Goal: Task Accomplishment & Management: Complete application form

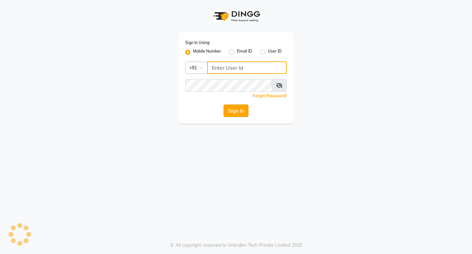
type input "8767973651"
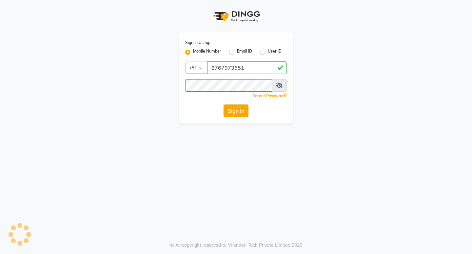
click at [239, 107] on button "Sign In" at bounding box center [236, 110] width 25 height 12
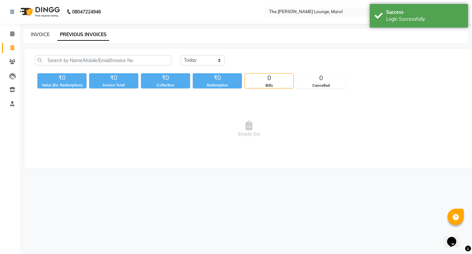
click at [35, 32] on link "INVOICE" at bounding box center [40, 34] width 19 height 6
select select "7188"
select select "service"
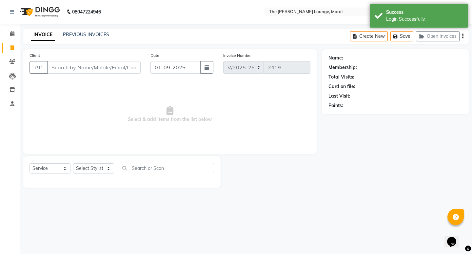
click at [61, 64] on input "Client" at bounding box center [93, 67] width 93 height 12
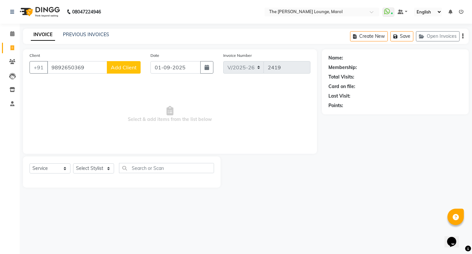
type input "9892650369"
click at [134, 71] on button "Add Client" at bounding box center [124, 67] width 34 height 12
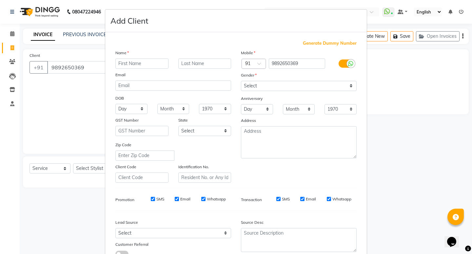
click at [130, 65] on input "text" at bounding box center [141, 63] width 53 height 10
type input "D"
type input "d"
type input "Dev"
click at [256, 83] on select "Select [DEMOGRAPHIC_DATA] [DEMOGRAPHIC_DATA] Other Prefer Not To Say" at bounding box center [299, 86] width 116 height 10
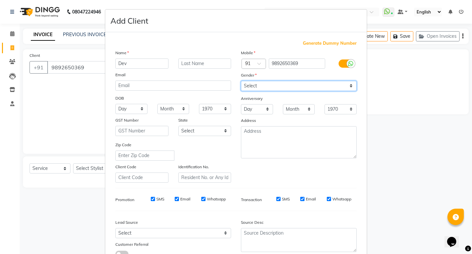
select select "[DEMOGRAPHIC_DATA]"
click at [241, 81] on select "Select [DEMOGRAPHIC_DATA] [DEMOGRAPHIC_DATA] Other Prefer Not To Say" at bounding box center [299, 86] width 116 height 10
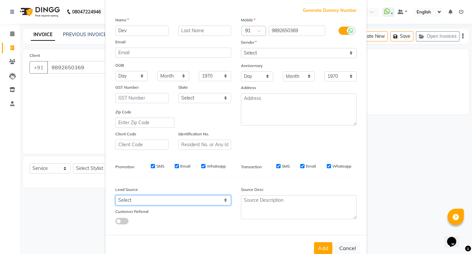
click at [182, 199] on select "Select Walk-in Referral Internet Friend Word of Mouth Advertisement Facebook Ju…" at bounding box center [173, 200] width 116 height 10
select select "49532"
click at [115, 195] on select "Select Walk-in Referral Internet Friend Word of Mouth Advertisement Facebook Ju…" at bounding box center [173, 200] width 116 height 10
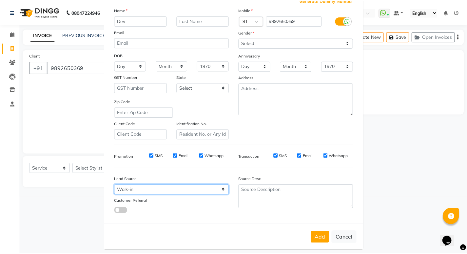
scroll to position [49, 0]
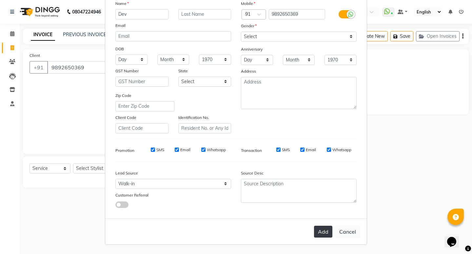
click at [324, 229] on button "Add" at bounding box center [323, 231] width 18 height 12
type input "98******69"
select select
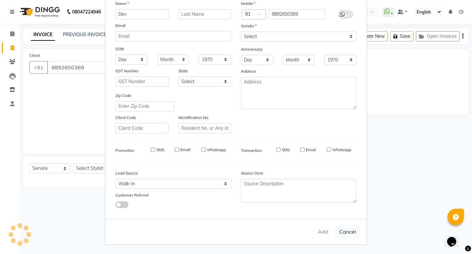
select select
checkbox input "false"
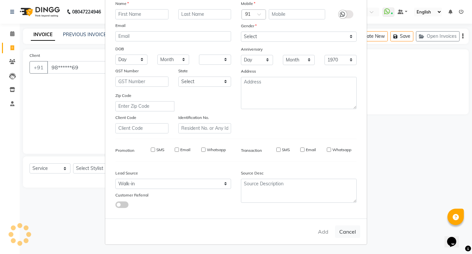
checkbox input "false"
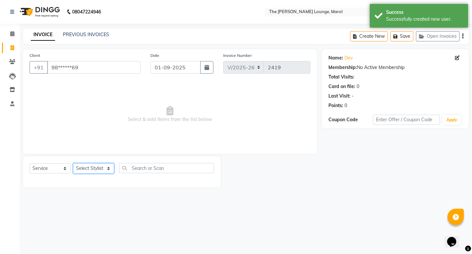
click at [105, 169] on select "Select Stylist [PERSON_NAME] [PERSON_NAME] [PERSON_NAME] [PERSON_NAME] [PERSON_…" at bounding box center [93, 168] width 41 height 10
select select "60183"
click at [73, 163] on select "Select Stylist [PERSON_NAME] [PERSON_NAME] [PERSON_NAME] [PERSON_NAME] [PERSON_…" at bounding box center [93, 168] width 41 height 10
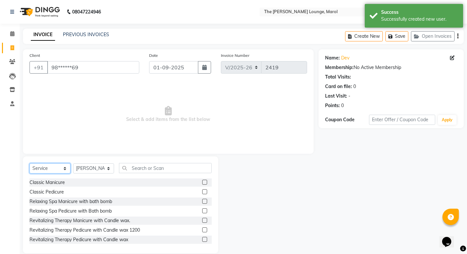
click at [65, 171] on select "Select Service Product Membership Package Voucher Prepaid Gift Card" at bounding box center [50, 168] width 41 height 10
click at [146, 170] on input "text" at bounding box center [165, 168] width 93 height 10
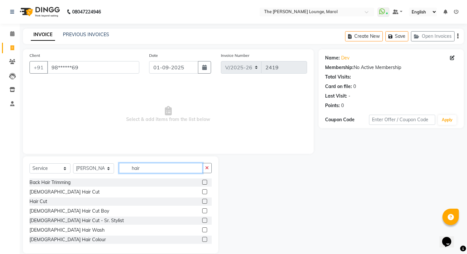
type input "hair"
click at [202, 190] on label at bounding box center [204, 191] width 5 height 5
click at [202, 190] on input "checkbox" at bounding box center [204, 192] width 4 height 4
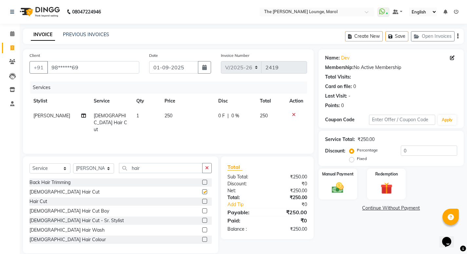
checkbox input "false"
click at [205, 171] on button "button" at bounding box center [207, 168] width 10 height 10
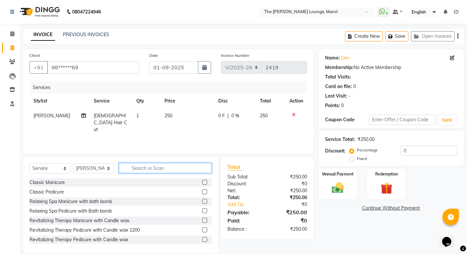
click at [186, 167] on input "text" at bounding box center [165, 168] width 93 height 10
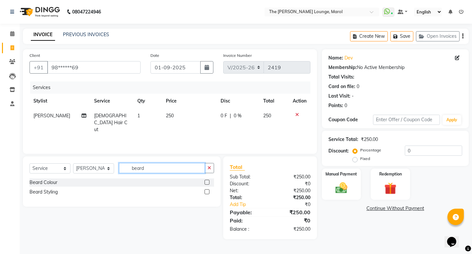
type input "beard"
click at [205, 192] on label at bounding box center [207, 191] width 5 height 5
click at [205, 192] on input "checkbox" at bounding box center [207, 192] width 4 height 4
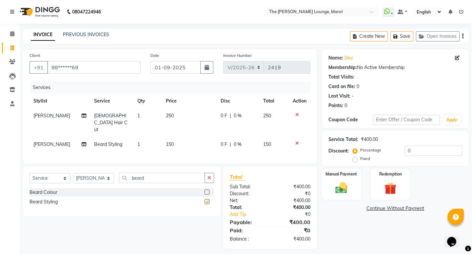
checkbox input "false"
click at [210, 175] on icon "button" at bounding box center [210, 177] width 4 height 5
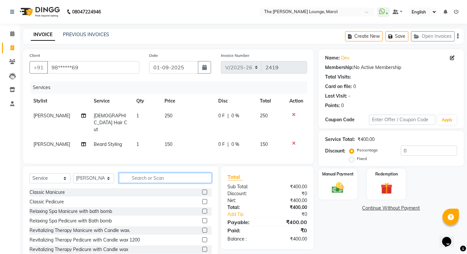
click at [172, 173] on input "text" at bounding box center [165, 178] width 93 height 10
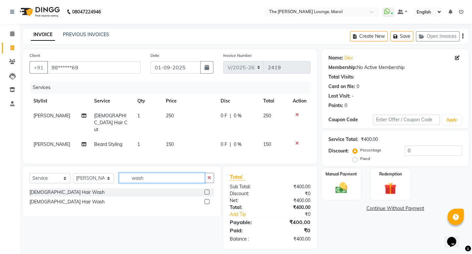
type input "wash"
click at [209, 189] on label at bounding box center [207, 191] width 5 height 5
click at [209, 190] on input "checkbox" at bounding box center [207, 192] width 4 height 4
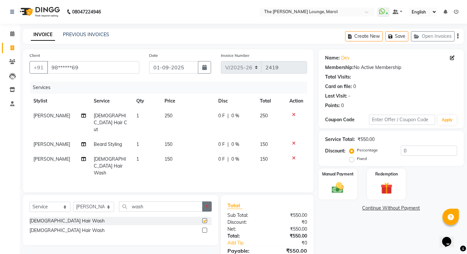
checkbox input "false"
click at [338, 188] on img at bounding box center [338, 187] width 20 height 14
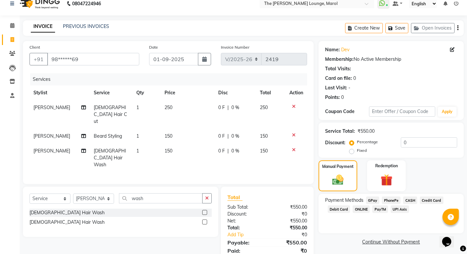
scroll to position [11, 0]
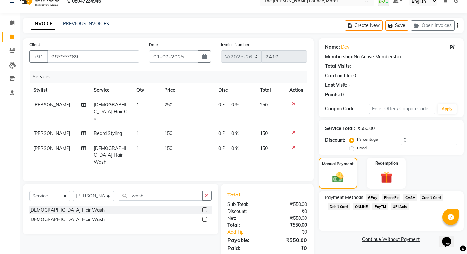
click at [433, 199] on span "Credit Card" at bounding box center [432, 197] width 24 height 8
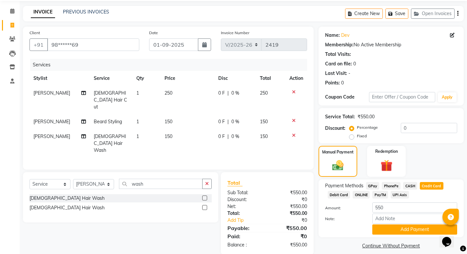
scroll to position [29, 0]
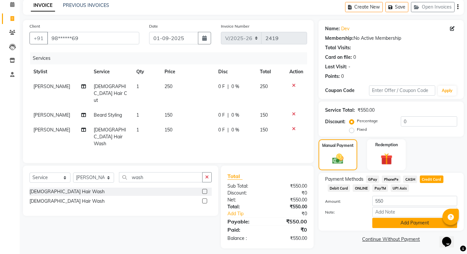
click at [403, 219] on button "Add Payment" at bounding box center [415, 222] width 85 height 10
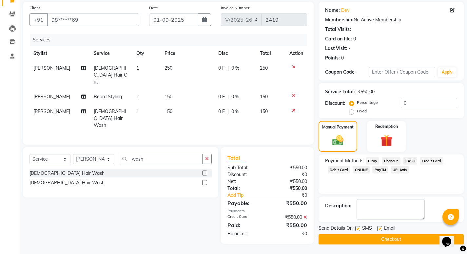
scroll to position [48, 0]
click at [380, 240] on button "Checkout" at bounding box center [391, 239] width 145 height 10
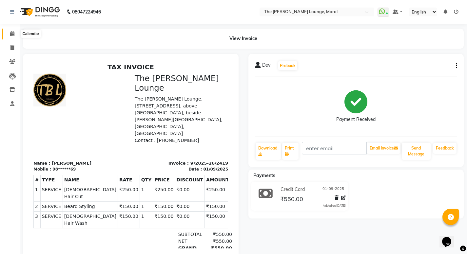
click at [11, 35] on icon at bounding box center [12, 33] width 4 height 5
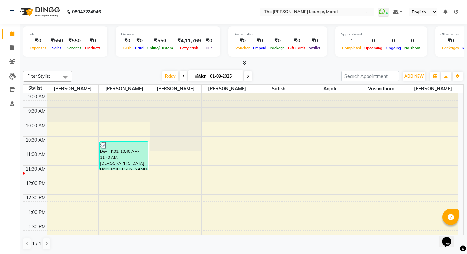
click at [457, 15] on li at bounding box center [456, 12] width 5 height 7
click at [458, 11] on icon at bounding box center [456, 12] width 5 height 5
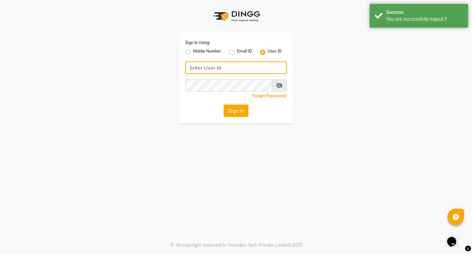
type input "8767973651"
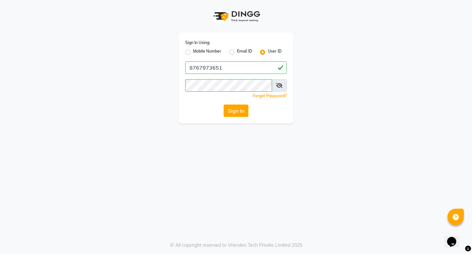
click at [267, 52] on div "User ID" at bounding box center [271, 52] width 22 height 8
click at [268, 51] on label "User ID" at bounding box center [275, 52] width 14 height 8
click at [268, 51] on input "User ID" at bounding box center [270, 50] width 4 height 4
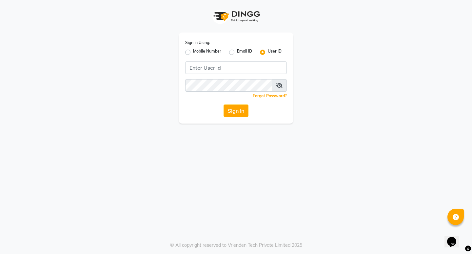
click at [268, 51] on label "User ID" at bounding box center [275, 52] width 14 height 8
click at [268, 51] on input "User ID" at bounding box center [270, 50] width 4 height 4
click at [249, 66] on input "Username" at bounding box center [236, 67] width 102 height 12
type input "[PERSON_NAME]"
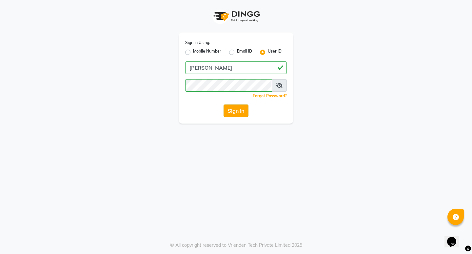
click at [238, 110] on button "Sign In" at bounding box center [236, 110] width 25 height 12
